Goal: Task Accomplishment & Management: Use online tool/utility

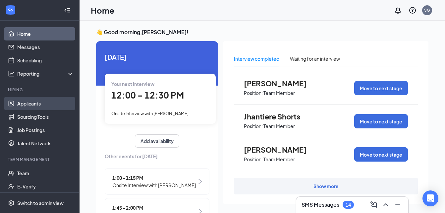
click at [37, 104] on link "Applicants" at bounding box center [45, 103] width 57 height 13
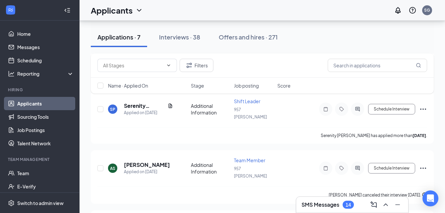
scroll to position [282, 0]
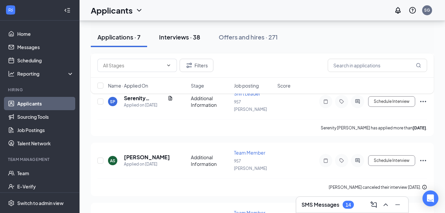
click at [186, 34] on div "Interviews · 38" at bounding box center [179, 37] width 41 height 8
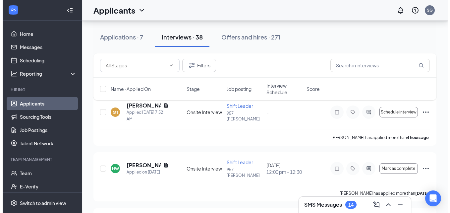
scroll to position [44, 0]
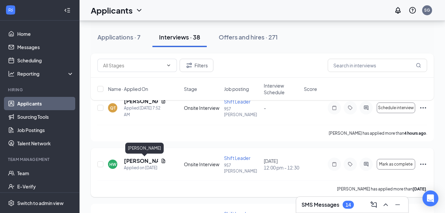
click at [143, 161] on h5 "[PERSON_NAME]" at bounding box center [141, 160] width 34 height 7
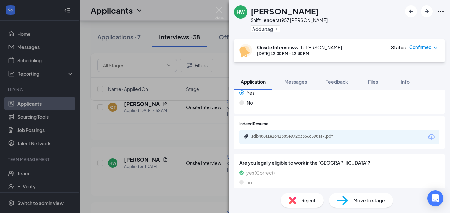
scroll to position [226, 0]
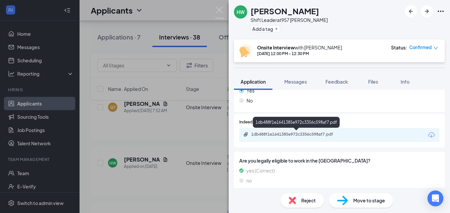
click at [318, 136] on div "1db488f1e1641385e972c3356c598af7.pdf" at bounding box center [297, 134] width 93 height 5
